Goal: Check status: Check status

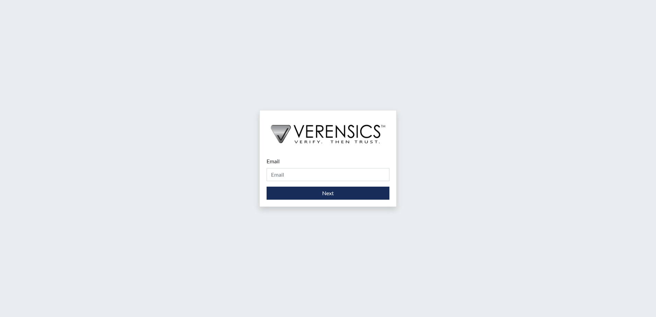
click at [564, 151] on div "Email Please provide your email address. Next" at bounding box center [328, 158] width 656 height 317
click at [294, 173] on input "Email" at bounding box center [328, 174] width 123 height 13
type input "[PERSON_NAME][EMAIL_ADDRESS][PERSON_NAME][DOMAIN_NAME]"
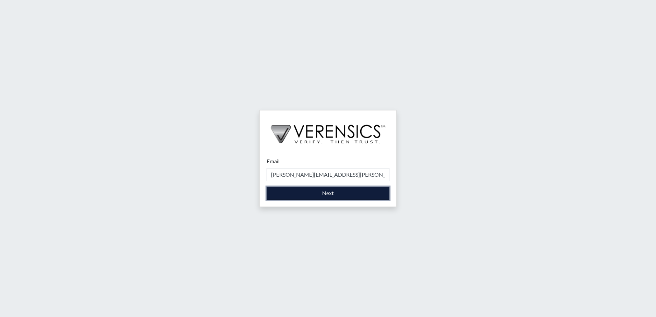
click at [302, 195] on button "Next" at bounding box center [328, 193] width 123 height 13
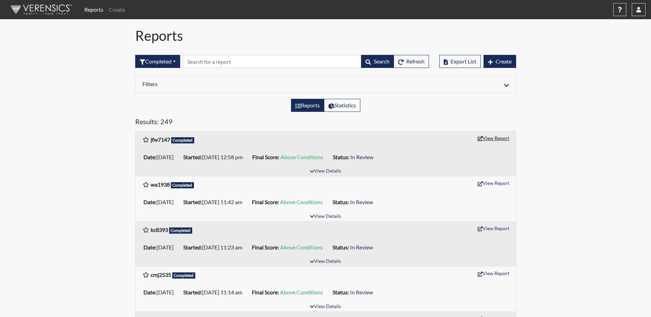
click at [493, 138] on button "View Report" at bounding box center [493, 138] width 38 height 11
click at [637, 10] on icon "button" at bounding box center [638, 9] width 5 height 5
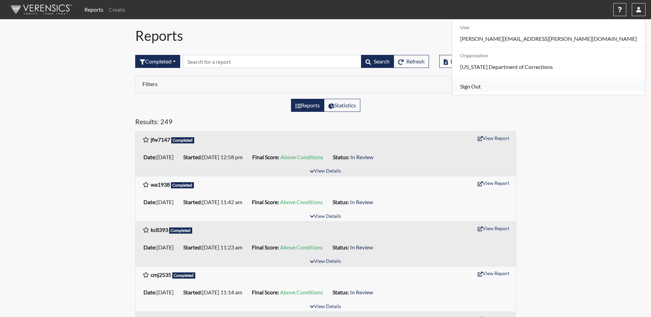
click at [587, 92] on link "Sign Out" at bounding box center [548, 86] width 193 height 11
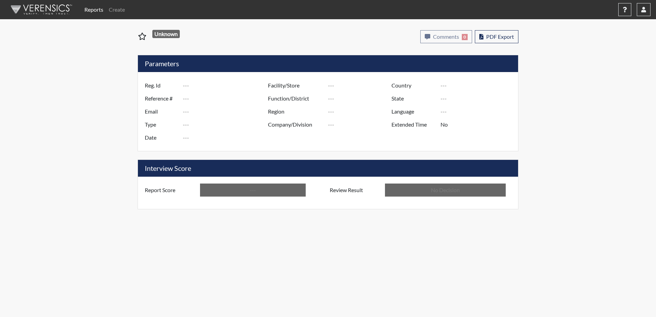
type input "jfw7147"
type input "51230"
type input "---"
type input "Corrections Pre-Employment"
type input "[DATE]"
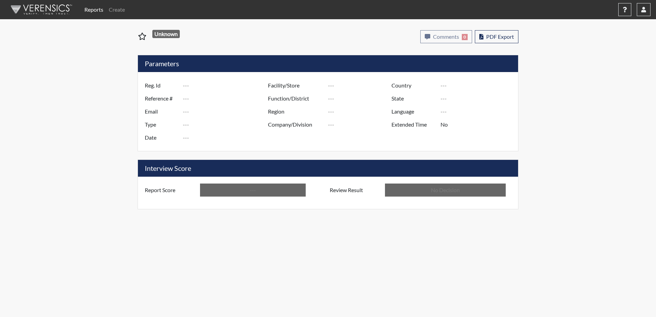
type input "[PERSON_NAME]"
type input "[GEOGRAPHIC_DATA]"
type input "[US_STATE]"
type input "English"
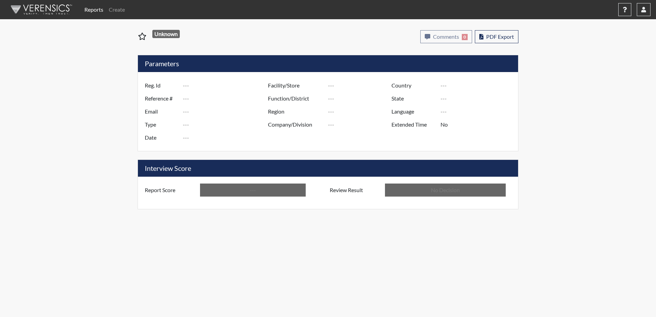
type input "Above Conditions"
type input "In Review"
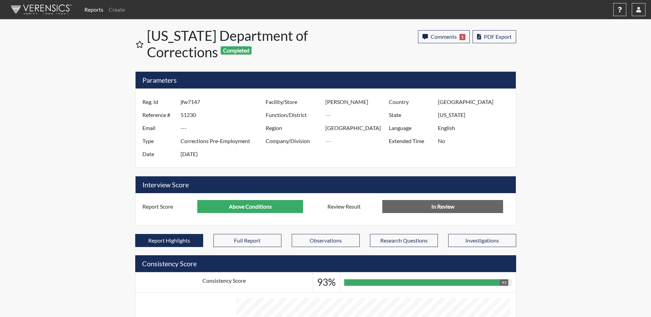
scroll to position [342980, 342809]
click at [635, 6] on button "button" at bounding box center [639, 9] width 14 height 13
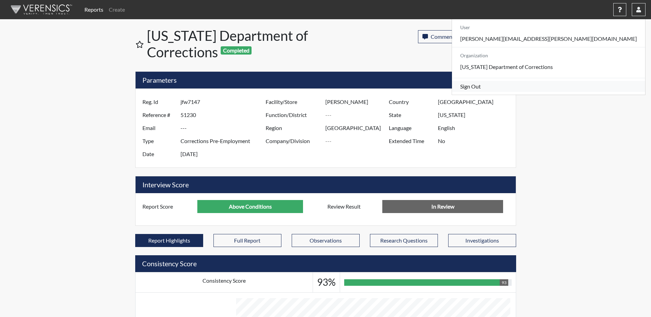
click at [582, 92] on link "Sign Out" at bounding box center [548, 86] width 193 height 11
